Goal: Obtain resource: Obtain resource

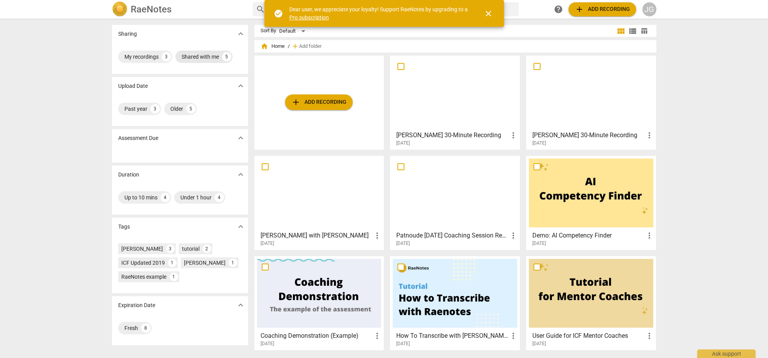
click at [205, 57] on div "Shared with me" at bounding box center [200, 57] width 37 height 8
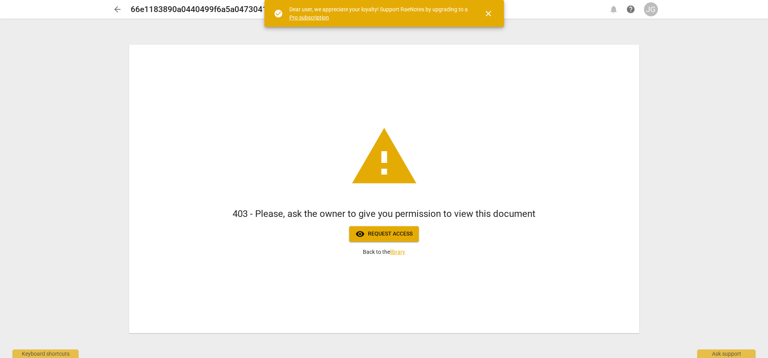
click at [393, 238] on span "visibility Request access" at bounding box center [384, 234] width 57 height 9
